Goal: Task Accomplishment & Management: Manage account settings

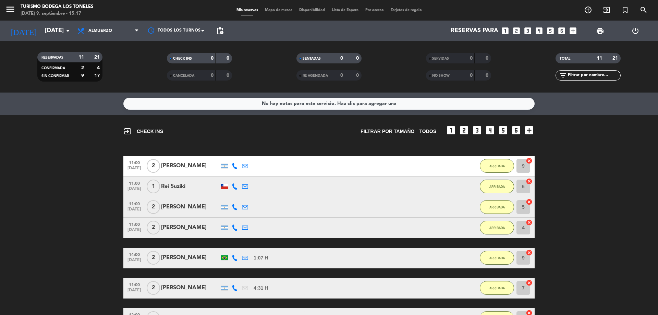
scroll to position [103, 0]
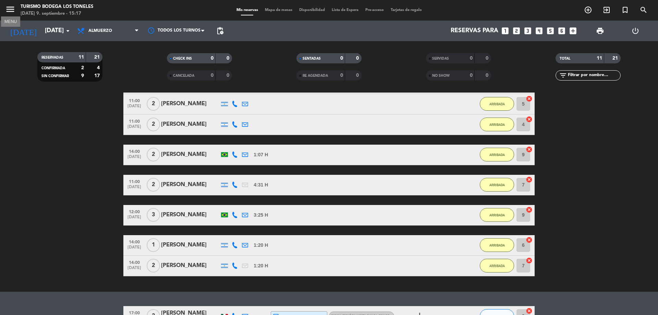
click at [13, 9] on icon "menu" at bounding box center [10, 9] width 10 height 10
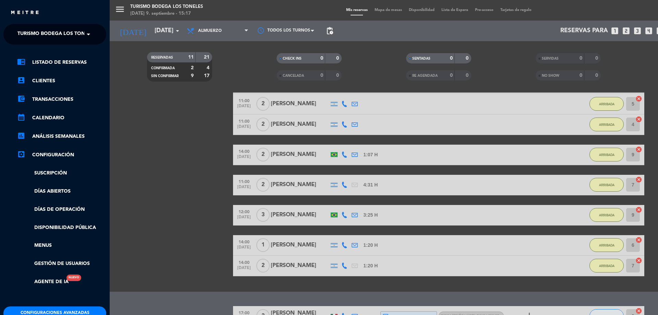
click at [62, 32] on span "Turismo Bodega Los Toneles" at bounding box center [56, 34] width 79 height 14
click at [60, 51] on div "Abrasado" at bounding box center [55, 53] width 102 height 10
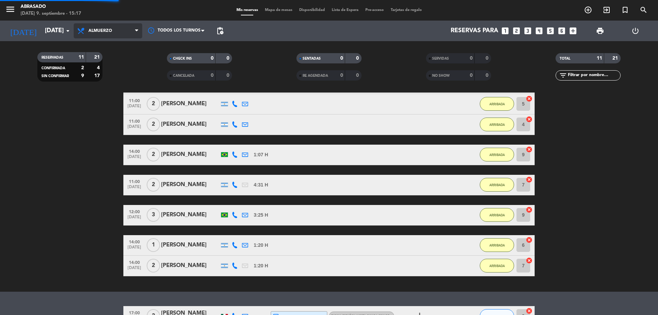
click at [111, 27] on span "Almuerzo" at bounding box center [108, 30] width 69 height 15
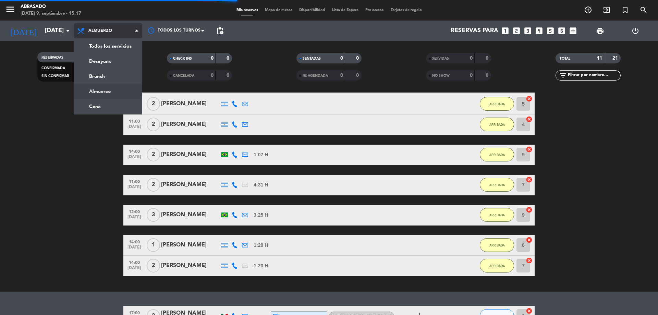
scroll to position [0, 0]
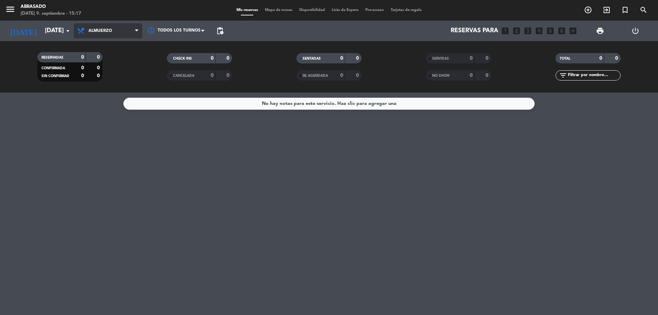
click at [110, 28] on span "Almuerzo" at bounding box center [108, 30] width 69 height 15
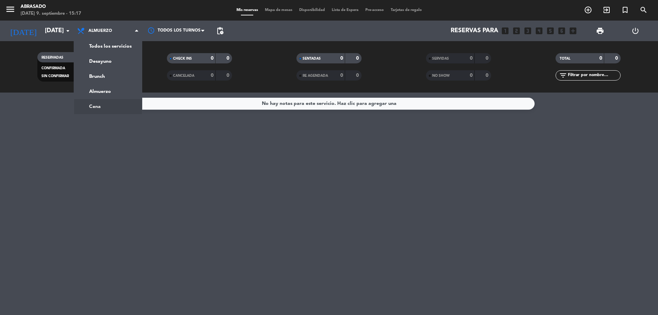
click at [102, 106] on ng-component "menu Abrasado [DATE] 9. septiembre - 15:17 Mis reservas Mapa de mesas Disponibi…" at bounding box center [329, 157] width 658 height 315
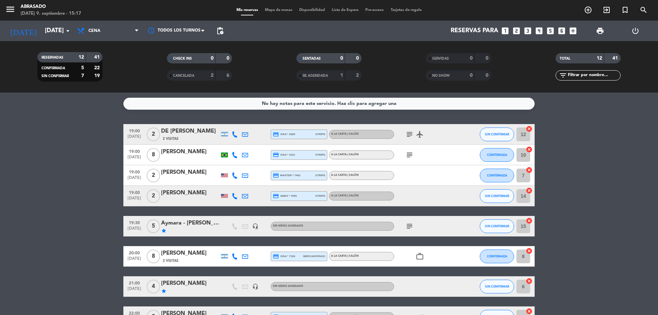
click at [102, 121] on div "No hay notas para este servicio. Haz clic para agregar una 19:00 [DATE] 2 DE VE…" at bounding box center [329, 203] width 658 height 222
click at [408, 224] on icon "subject" at bounding box center [409, 226] width 8 height 8
click at [102, 164] on bookings-row "19:00 [DATE] 2 DE VEER 2 Visitas credit_card visa * 2825 stripe A la carta | Sa…" at bounding box center [329, 266] width 658 height 285
click at [84, 228] on bookings-row "19:00 [DATE] 2 DE VEER 2 Visitas credit_card visa * 2825 stripe A la carta | Sa…" at bounding box center [329, 266] width 658 height 285
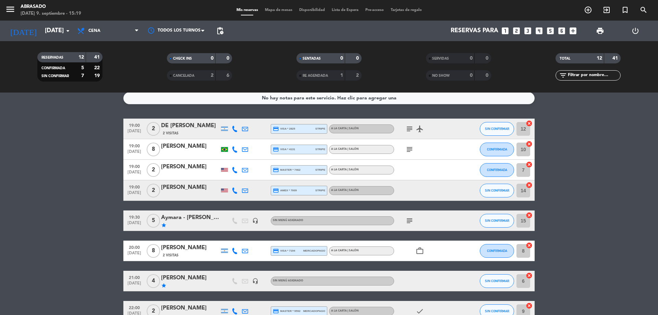
scroll to position [5, 0]
click at [108, 27] on span "Cena" at bounding box center [108, 30] width 69 height 15
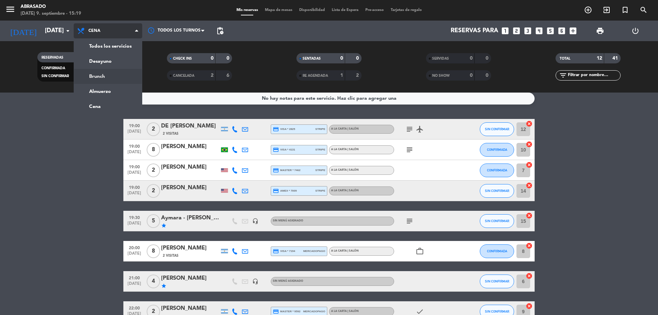
click at [100, 80] on div "menu Abrasado [DATE] 9. septiembre - 15:19 Mis reservas Mapa de mesas Disponibi…" at bounding box center [329, 46] width 658 height 92
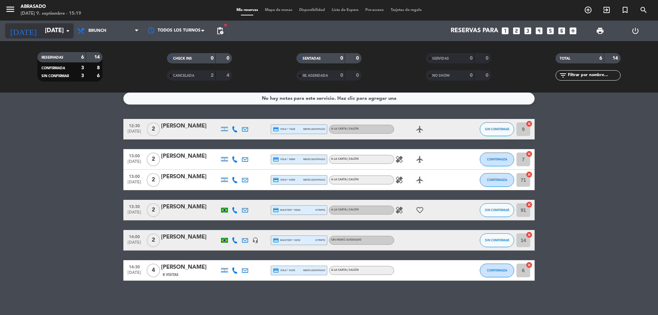
click at [58, 28] on input "[DATE]" at bounding box center [80, 31] width 79 height 14
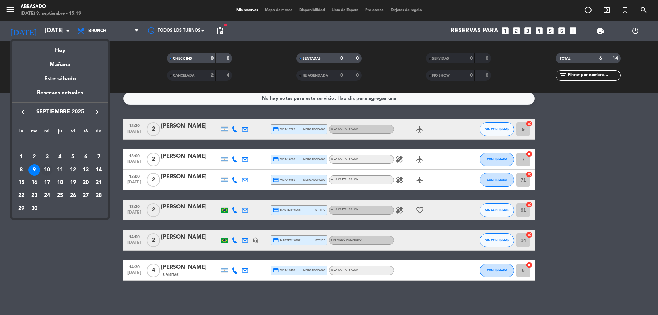
click at [47, 167] on div "10" at bounding box center [47, 170] width 12 height 12
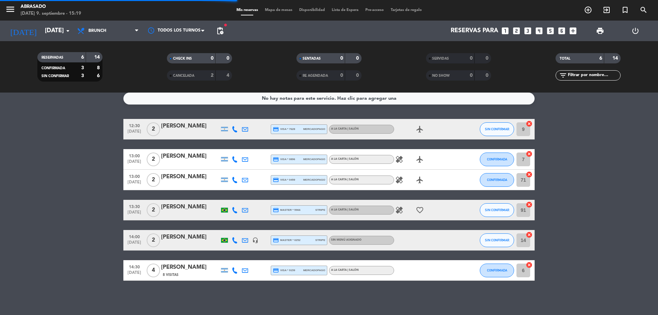
scroll to position [0, 0]
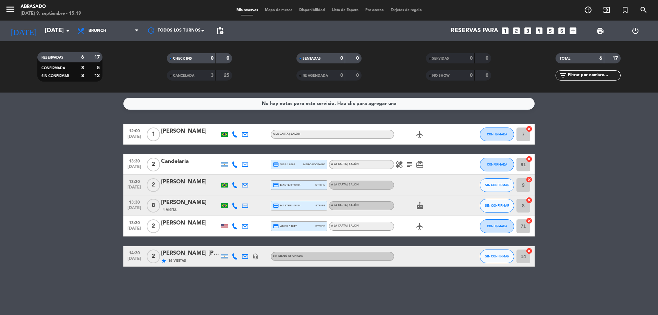
click at [99, 168] on bookings-row "12:00 [DATE] 1 [PERSON_NAME] A la carta | Salón airplanemode_active CONFIRMADA …" at bounding box center [329, 195] width 658 height 142
click at [102, 32] on span "Brunch" at bounding box center [97, 30] width 18 height 5
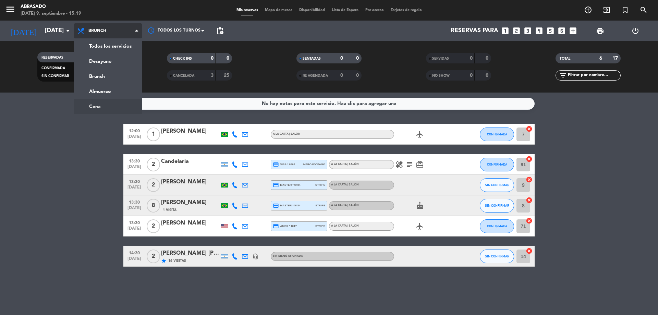
click at [99, 109] on ng-component "menu Abrasado [DATE] 9. septiembre - 15:19 Mis reservas Mapa de mesas Disponibi…" at bounding box center [329, 157] width 658 height 315
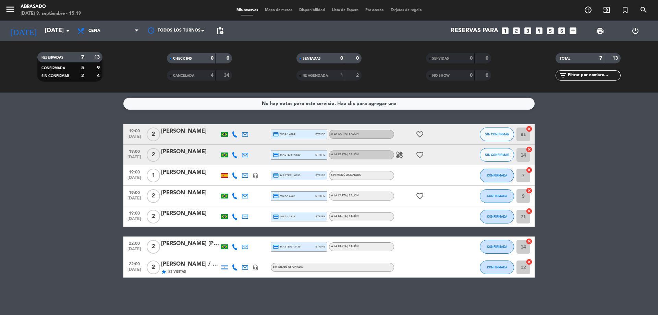
click at [119, 143] on bookings-row "19:00 [DATE] 2 [PERSON_NAME] credit_card visa * 4704 stripe A la carta | Salón …" at bounding box center [329, 200] width 658 height 153
click at [97, 29] on span "Cena" at bounding box center [94, 30] width 12 height 5
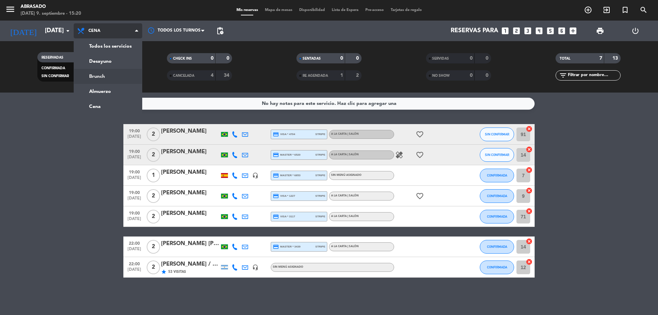
click at [92, 74] on div "menu Abrasado [DATE] 9. septiembre - 15:20 Mis reservas Mapa de mesas Disponibi…" at bounding box center [329, 46] width 658 height 92
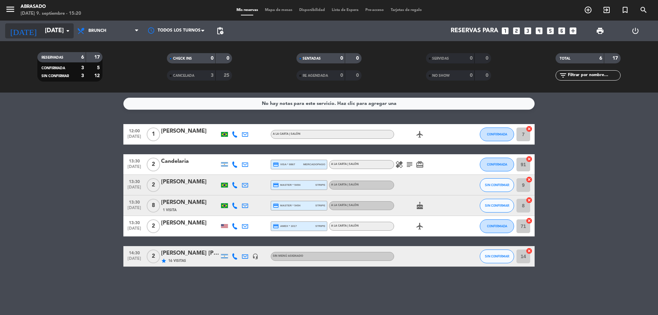
click at [50, 30] on input "[DATE]" at bounding box center [80, 31] width 79 height 14
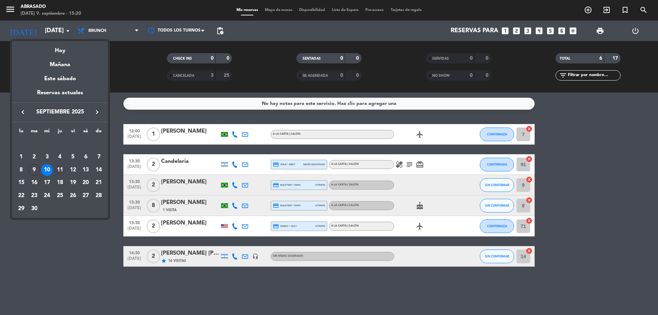
click at [58, 168] on div "11" at bounding box center [60, 170] width 12 height 12
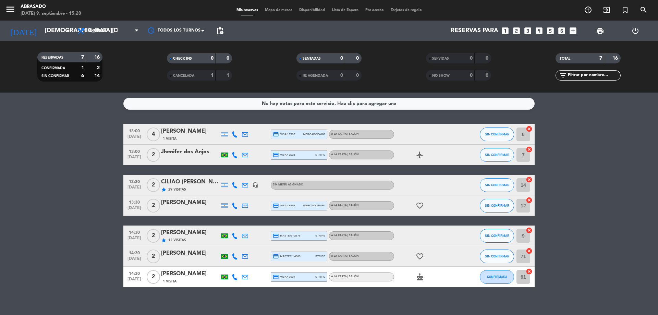
click at [101, 30] on span "Brunch" at bounding box center [97, 30] width 18 height 5
click at [96, 104] on ng-component "menu Abrasado [DATE] 9. septiembre - 15:20 Mis reservas Mapa de mesas Disponibi…" at bounding box center [329, 157] width 658 height 315
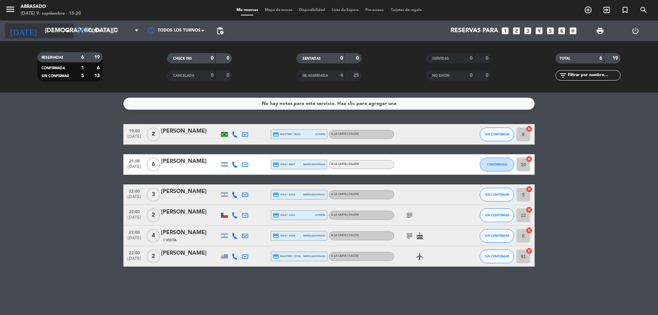
click at [59, 29] on input "[DEMOGRAPHIC_DATA][DATE]" at bounding box center [80, 31] width 79 height 14
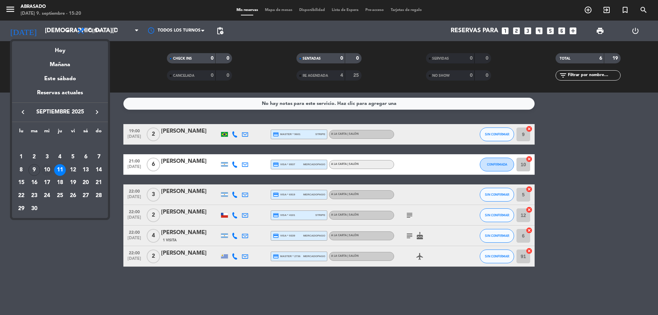
click at [48, 165] on div "10" at bounding box center [47, 170] width 12 height 12
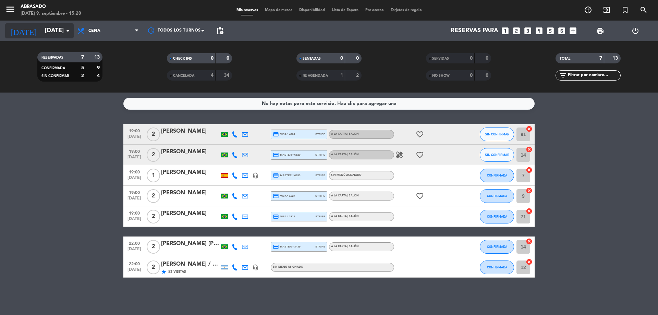
click at [54, 32] on input "[DATE]" at bounding box center [80, 31] width 79 height 14
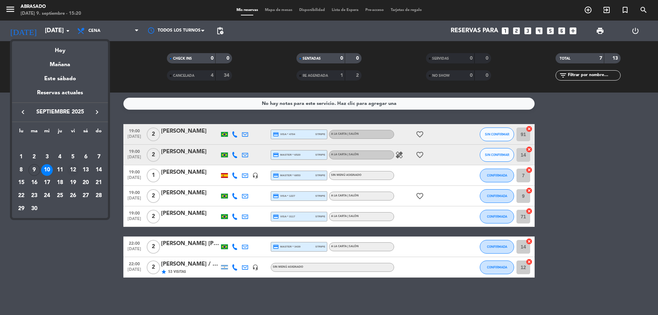
click at [77, 171] on div "12" at bounding box center [73, 170] width 12 height 12
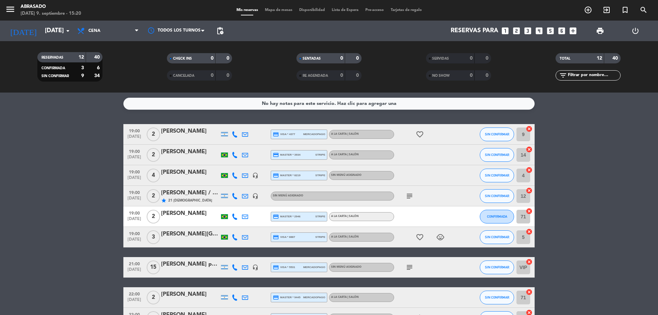
click at [409, 270] on icon "subject" at bounding box center [409, 267] width 8 height 8
click at [120, 196] on bookings-row "19:00 [DATE] 2 [PERSON_NAME] credit_card visa * 4377 mercadopago A la carta | S…" at bounding box center [329, 257] width 658 height 266
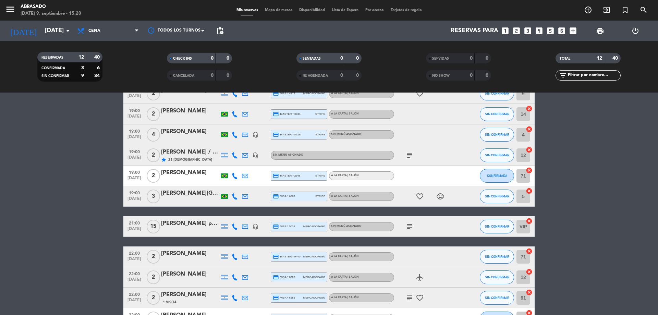
scroll to position [27, 0]
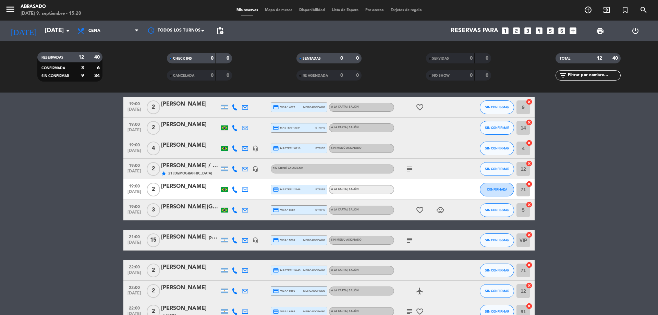
click at [411, 240] on icon "subject" at bounding box center [409, 240] width 8 height 8
drag, startPoint x: 112, startPoint y: 29, endPoint x: 105, endPoint y: 47, distance: 18.8
click at [111, 29] on span "Cena" at bounding box center [108, 30] width 69 height 15
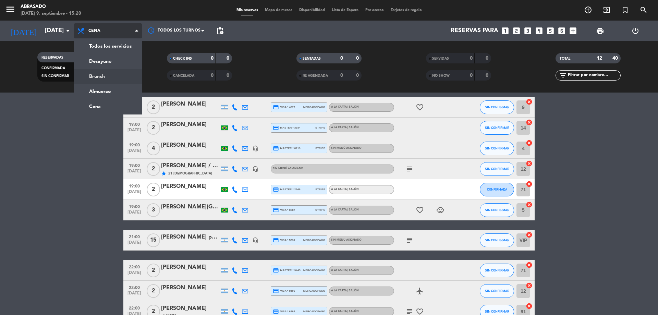
click at [109, 78] on div "menu Abrasado [DATE] 9. septiembre - 15:20 Mis reservas Mapa de mesas Disponibi…" at bounding box center [329, 46] width 658 height 92
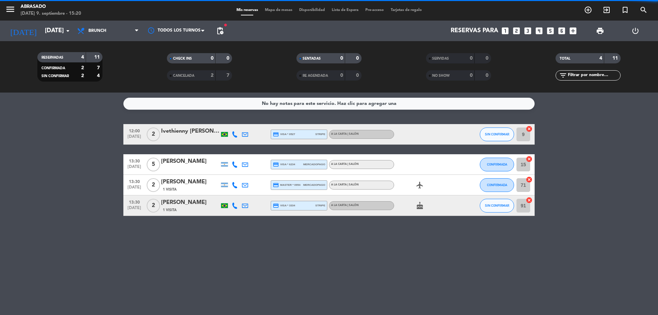
scroll to position [0, 0]
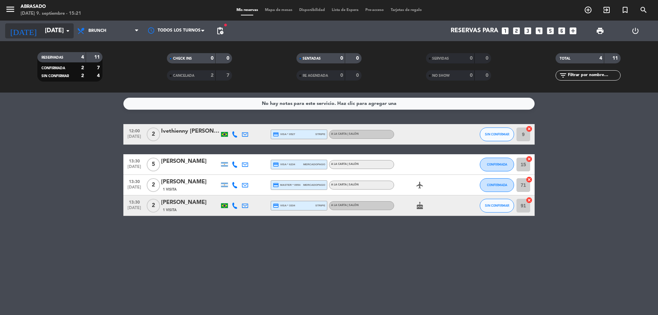
click at [41, 33] on input "[DATE]" at bounding box center [80, 31] width 79 height 14
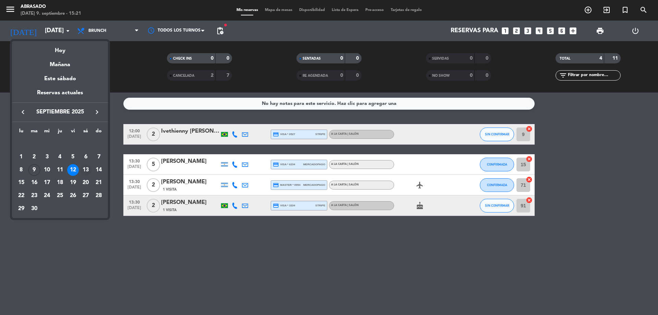
click at [87, 169] on div "13" at bounding box center [86, 170] width 12 height 12
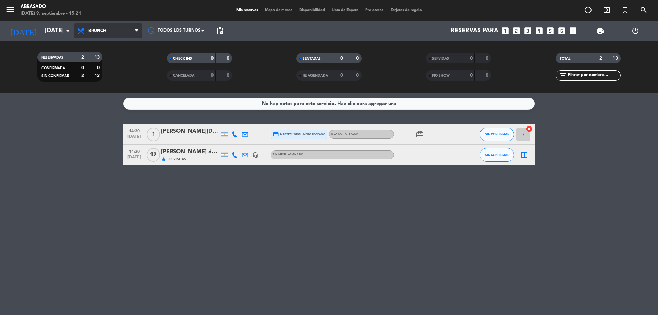
click at [95, 37] on span "Brunch" at bounding box center [108, 30] width 69 height 15
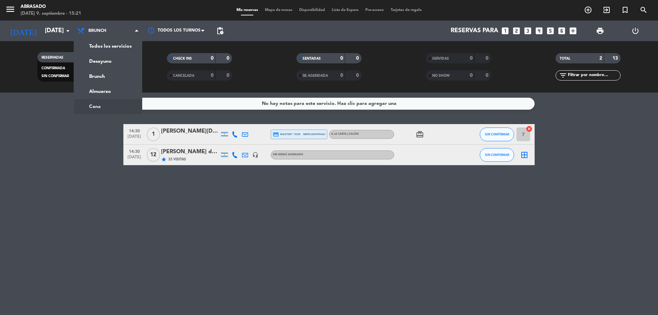
click at [114, 155] on bookings-row "14:30 [DATE] 1 [PERSON_NAME][DATE] credit_card master * 5155 mercadopago A la c…" at bounding box center [329, 144] width 658 height 41
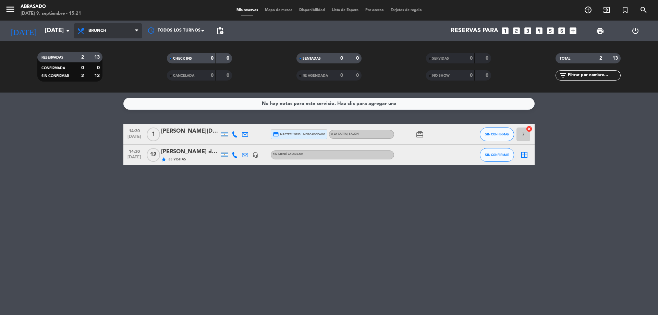
click at [101, 35] on span "Brunch" at bounding box center [108, 30] width 69 height 15
click at [92, 104] on ng-component "menu Abrasado [DATE] 9. septiembre - 15:21 Mis reservas Mapa de mesas Disponibi…" at bounding box center [329, 157] width 658 height 315
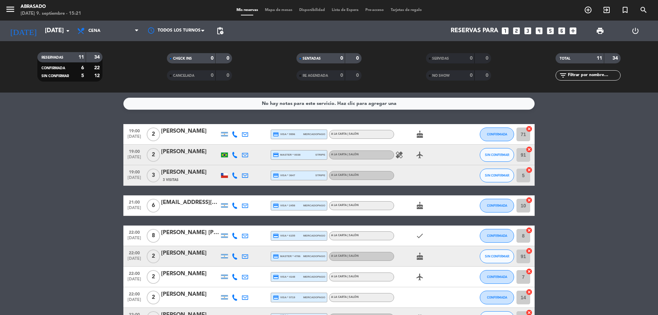
click at [92, 196] on bookings-row "19:00 [DATE] 2 [PERSON_NAME] credit_card visa * 9996 mercadopago A la carta | S…" at bounding box center [329, 246] width 658 height 245
click at [48, 33] on input "[DATE]" at bounding box center [80, 31] width 79 height 14
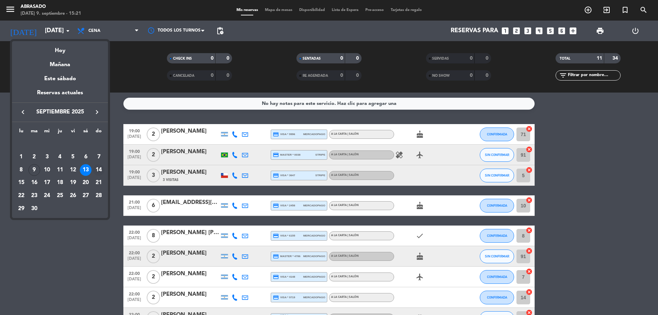
click at [100, 170] on div "14" at bounding box center [99, 170] width 12 height 12
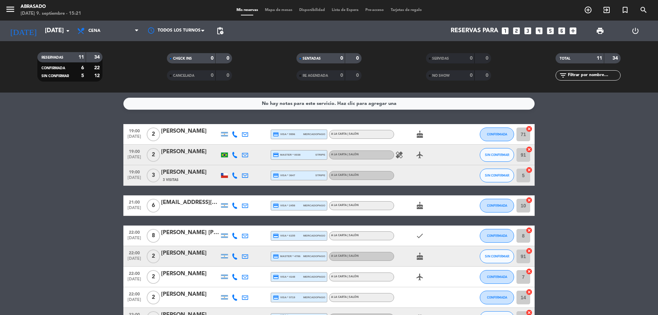
type input "[DATE]"
click at [101, 35] on span "Cena" at bounding box center [108, 30] width 69 height 15
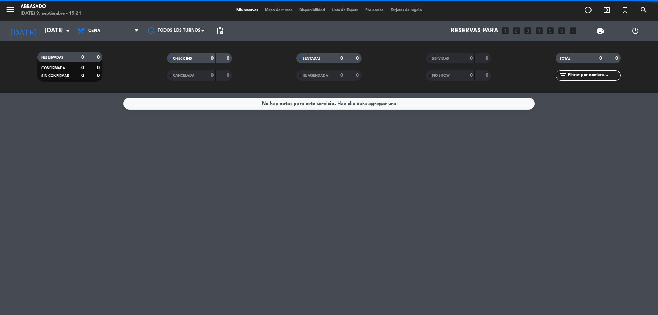
click at [108, 72] on filter-checkbox "RESERVADAS 0 0 CONFIRMADA 0 0 SIN CONFIRMAR 0 0" at bounding box center [69, 66] width 129 height 29
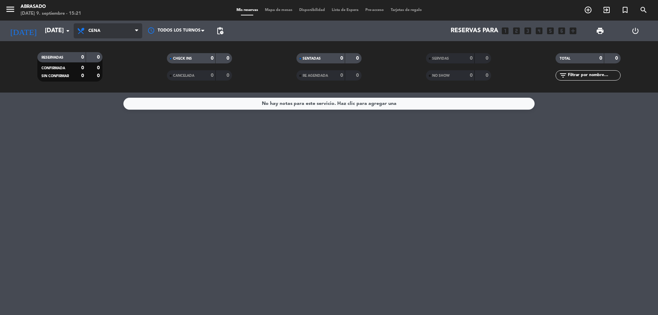
click at [102, 32] on span "Cena" at bounding box center [108, 30] width 69 height 15
click at [101, 78] on div "menu Abrasado [DATE] 9. septiembre - 15:21 Mis reservas Mapa de mesas Disponibi…" at bounding box center [329, 46] width 658 height 92
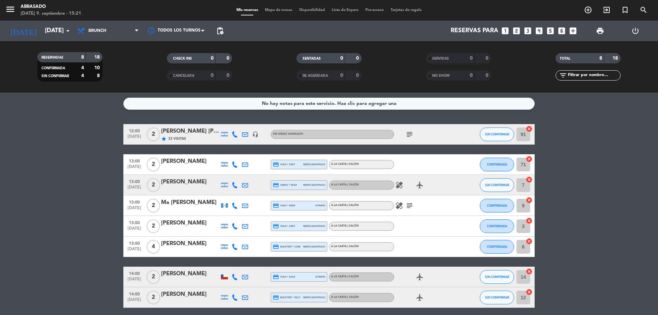
click at [97, 133] on bookings-row "12:00 [DATE] 2 [PERSON_NAME] [PERSON_NAME] / Suntrip star 33 Visitas headset_mi…" at bounding box center [329, 216] width 658 height 184
click at [397, 188] on icon "healing" at bounding box center [399, 185] width 8 height 8
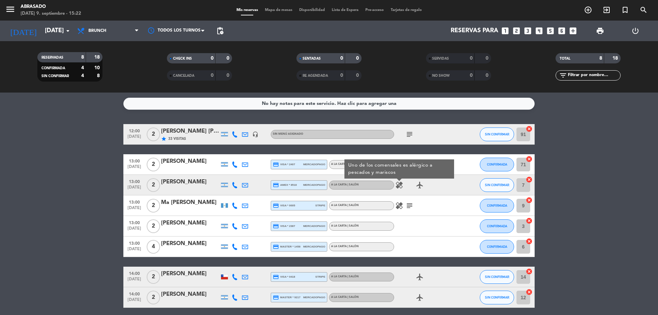
click at [398, 206] on icon "healing" at bounding box center [399, 205] width 8 height 8
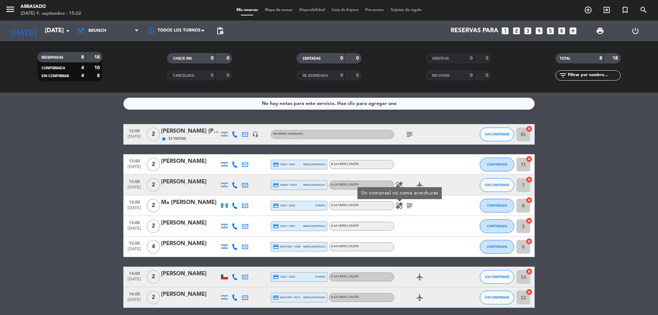
click at [408, 204] on icon "subject" at bounding box center [409, 205] width 8 height 8
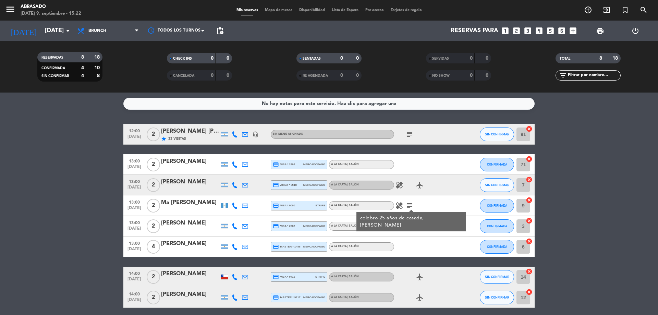
click at [410, 132] on icon "subject" at bounding box center [409, 134] width 8 height 8
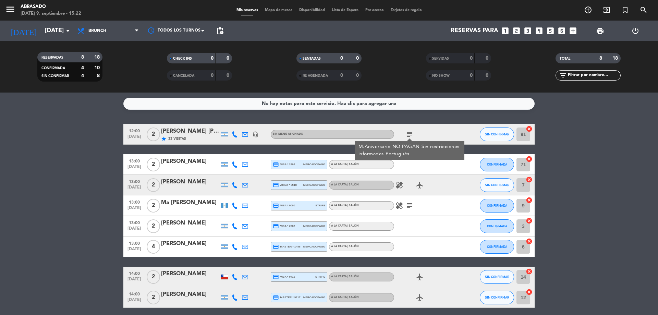
click at [426, 114] on div "No hay notas para este servicio. Haz clic para agregar una 12:00 [DATE] 2 [PERS…" at bounding box center [329, 203] width 658 height 222
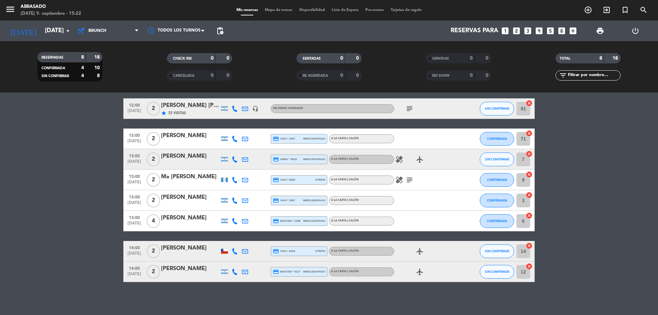
scroll to position [27, 0]
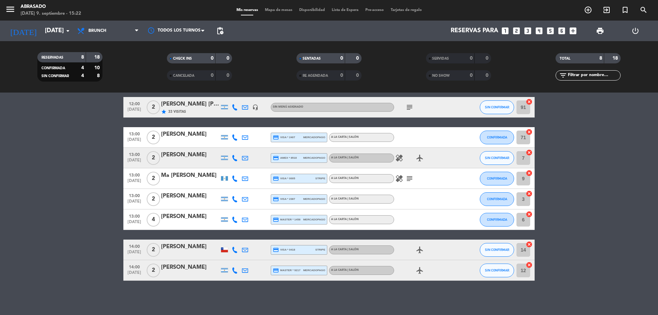
click at [411, 122] on div "12:00 [DATE] 2 [PERSON_NAME] [PERSON_NAME] / Suntrip star 33 Visitas headset_mi…" at bounding box center [328, 189] width 411 height 184
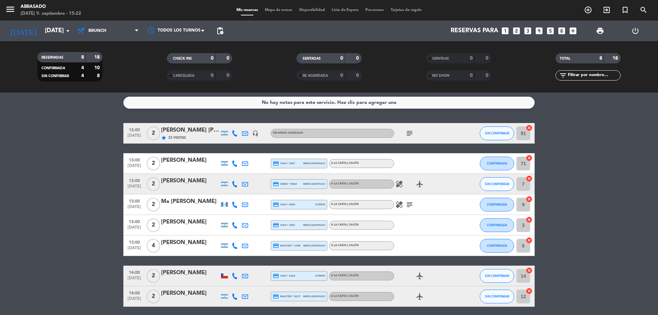
scroll to position [0, 0]
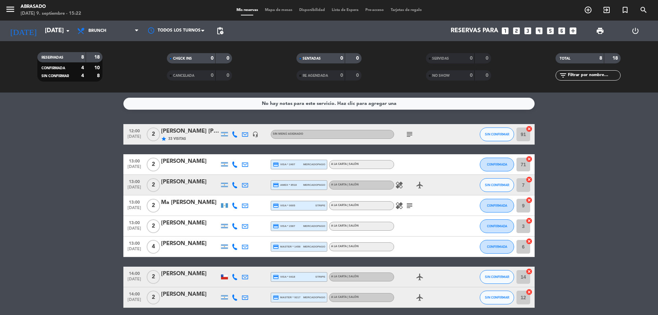
click at [340, 105] on div "No hay notas para este servicio. Haz clic para agregar una" at bounding box center [329, 104] width 135 height 8
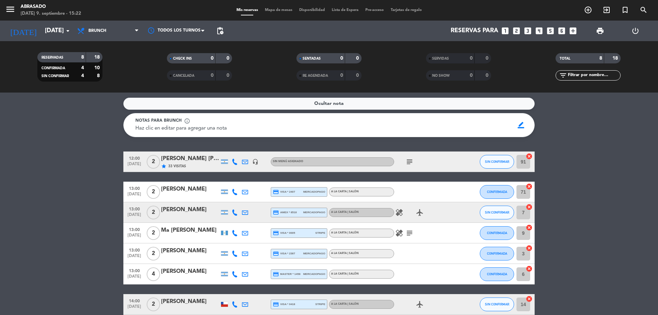
click at [340, 105] on span "Ocultar nota" at bounding box center [328, 104] width 29 height 8
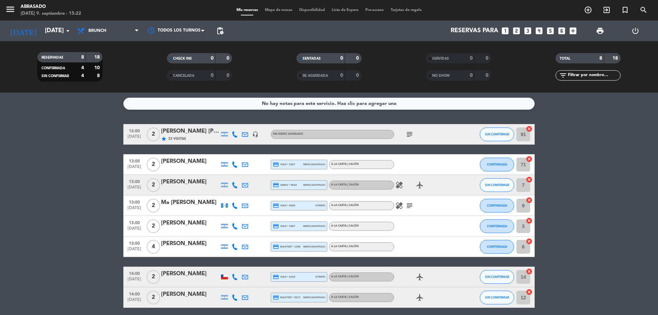
click at [86, 137] on bookings-row "12:00 [DATE] 2 [PERSON_NAME] [PERSON_NAME] / Suntrip star 33 Visitas headset_mi…" at bounding box center [329, 216] width 658 height 184
